Goal: Task Accomplishment & Management: Manage account settings

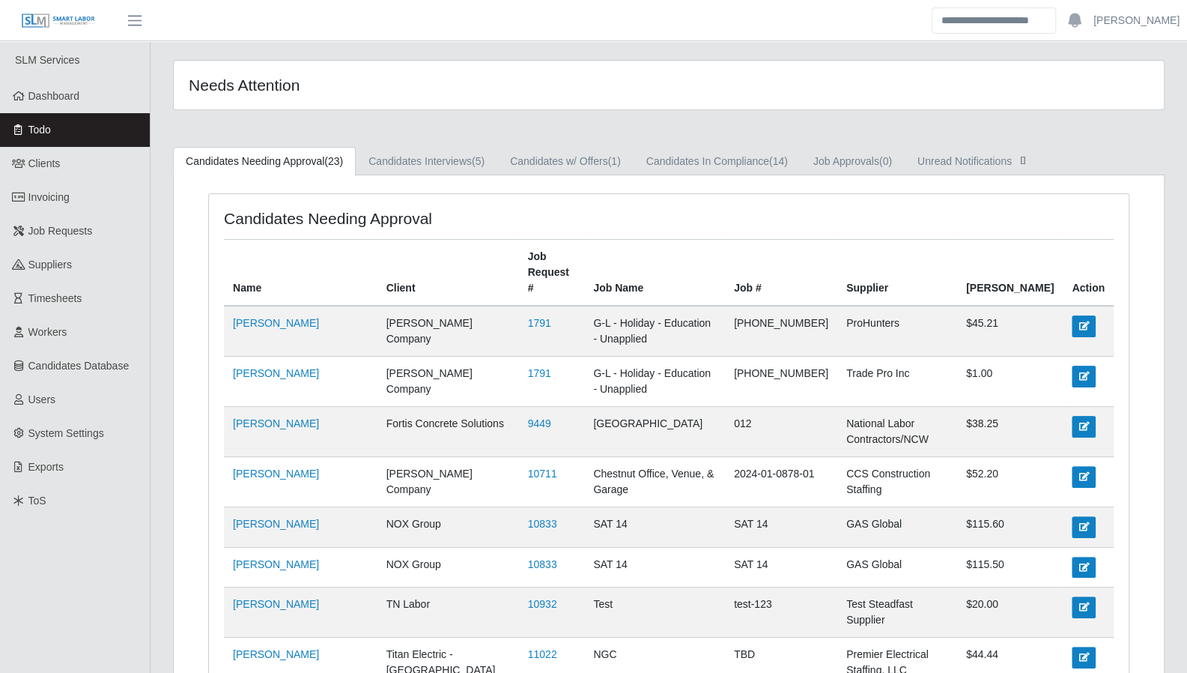
click at [86, 103] on link "Dashboard" at bounding box center [75, 96] width 150 height 34
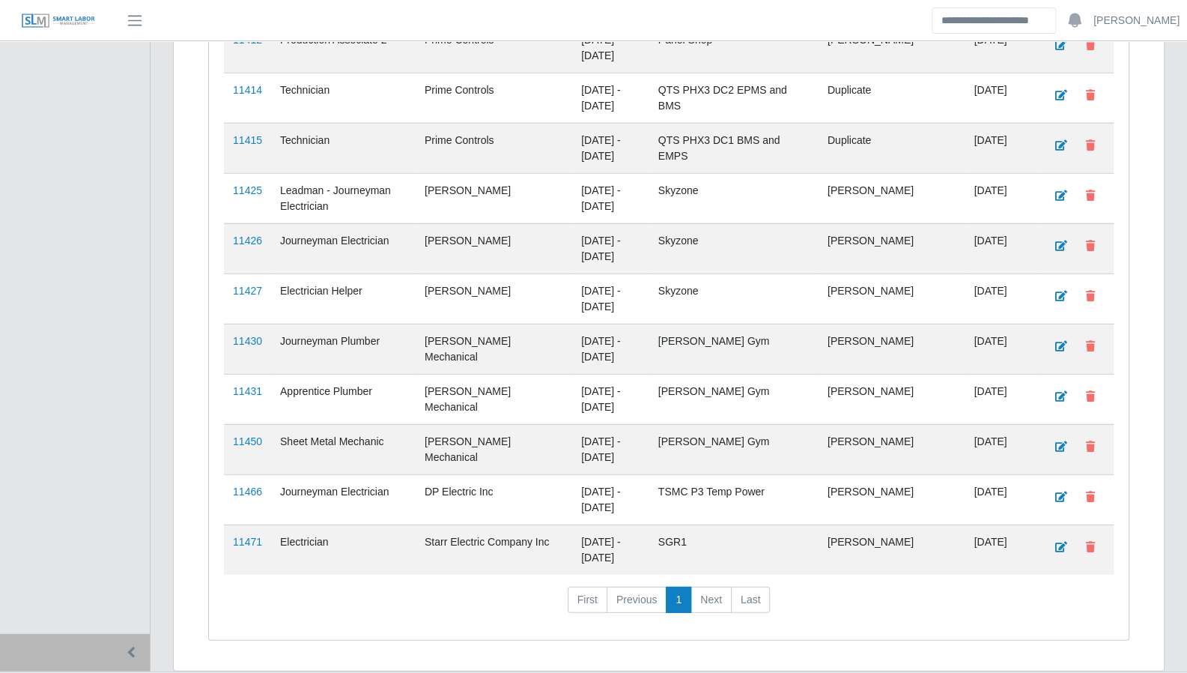
scroll to position [2408, 0]
click at [253, 538] on link "11471" at bounding box center [247, 544] width 29 height 12
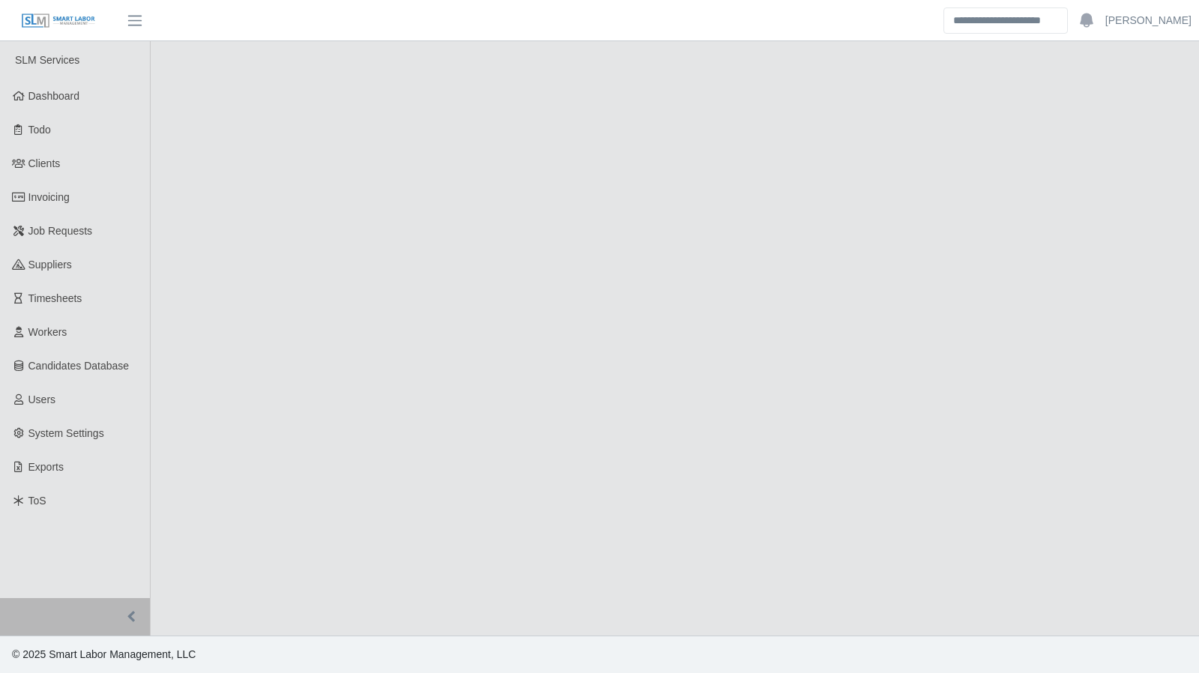
select select "****"
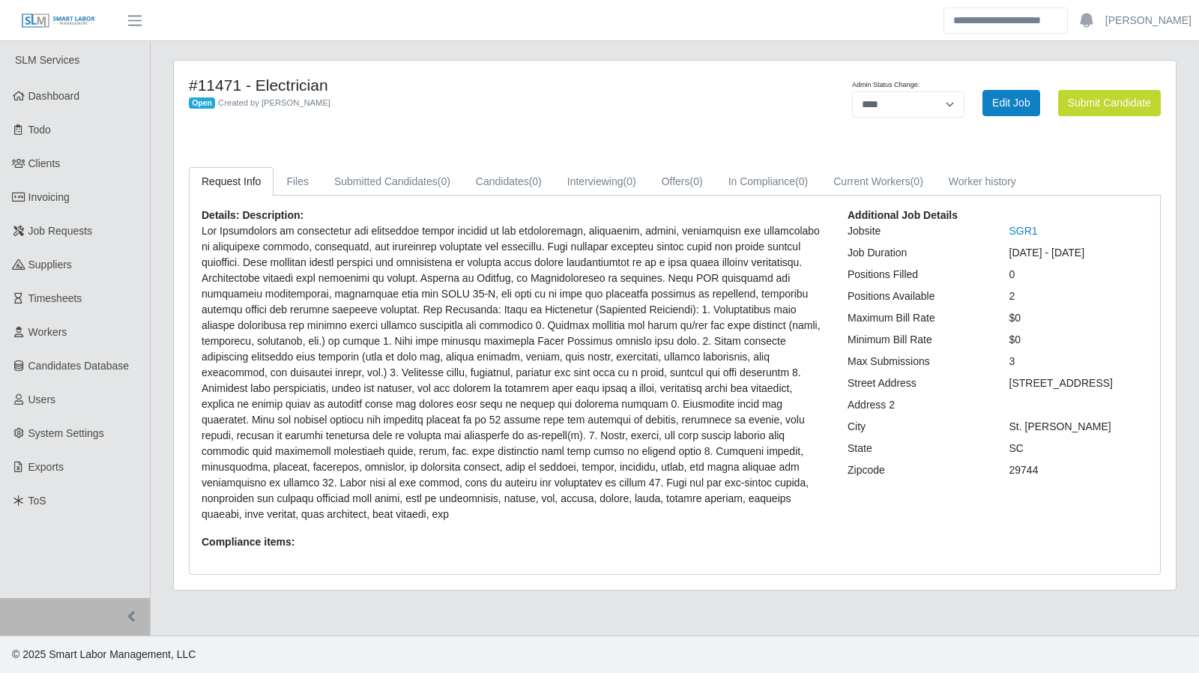
click at [110, 107] on link "Dashboard" at bounding box center [75, 96] width 150 height 34
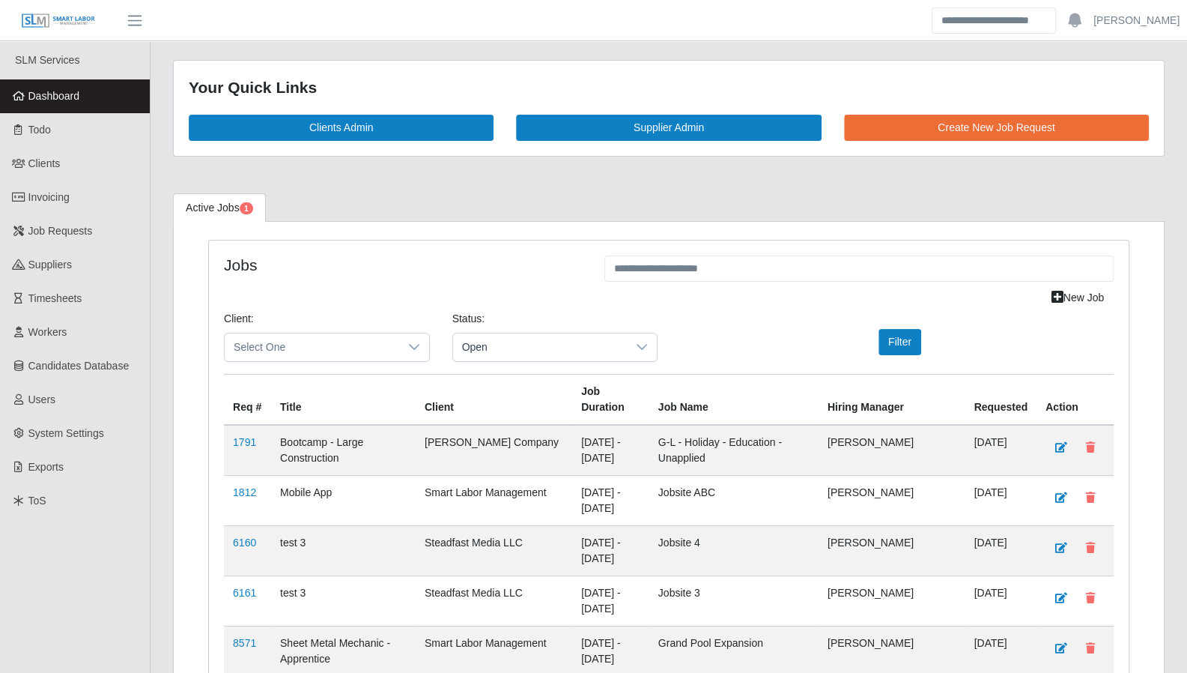
click at [40, 103] on link "Dashboard" at bounding box center [75, 96] width 150 height 34
click at [22, 124] on link "Todo" at bounding box center [75, 130] width 150 height 34
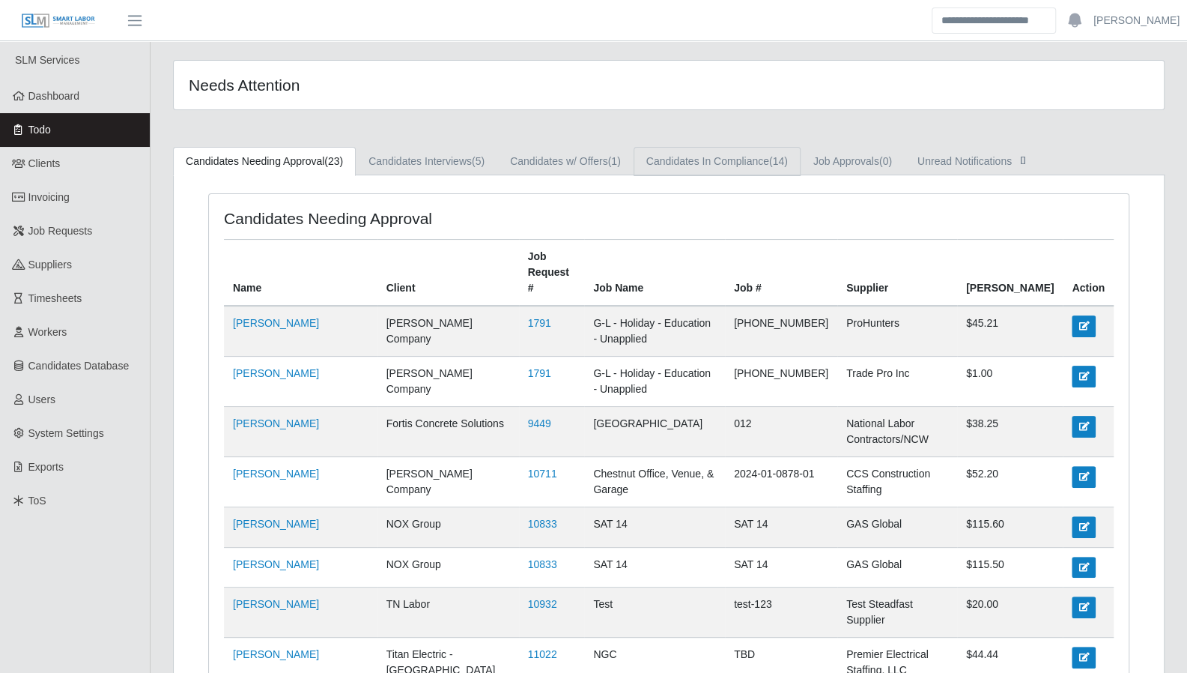
click at [742, 149] on link "Candidates In Compliance (14)" at bounding box center [717, 161] width 167 height 29
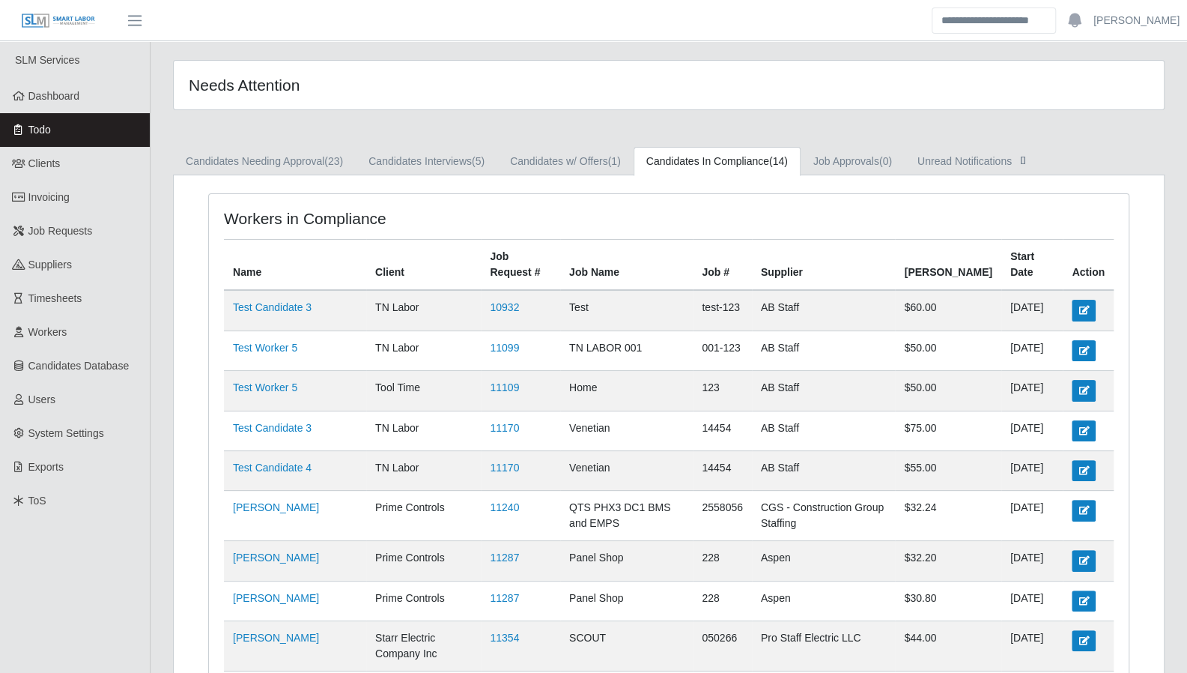
click at [78, 106] on link "Dashboard" at bounding box center [75, 96] width 150 height 34
